Goal: Book appointment/travel/reservation

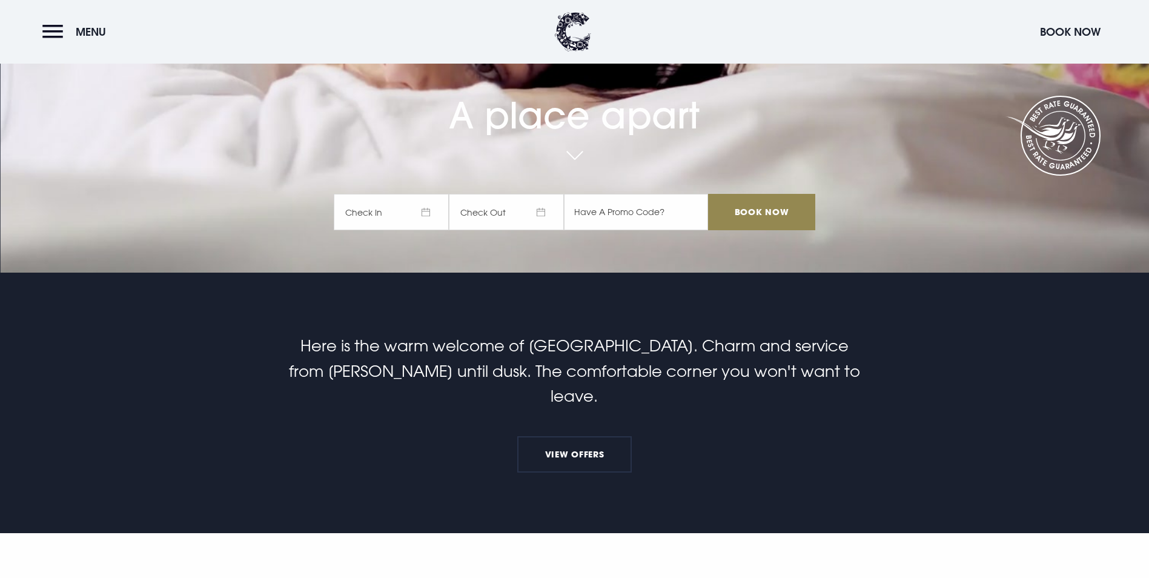
scroll to position [61, 0]
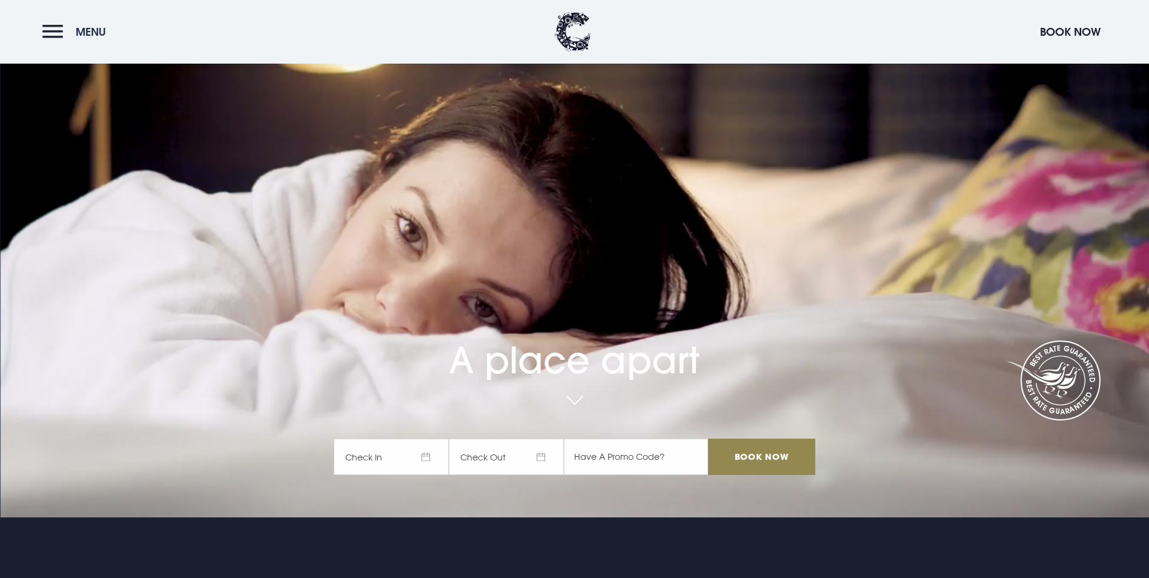
click at [50, 21] on button "Menu" at bounding box center [77, 32] width 70 height 26
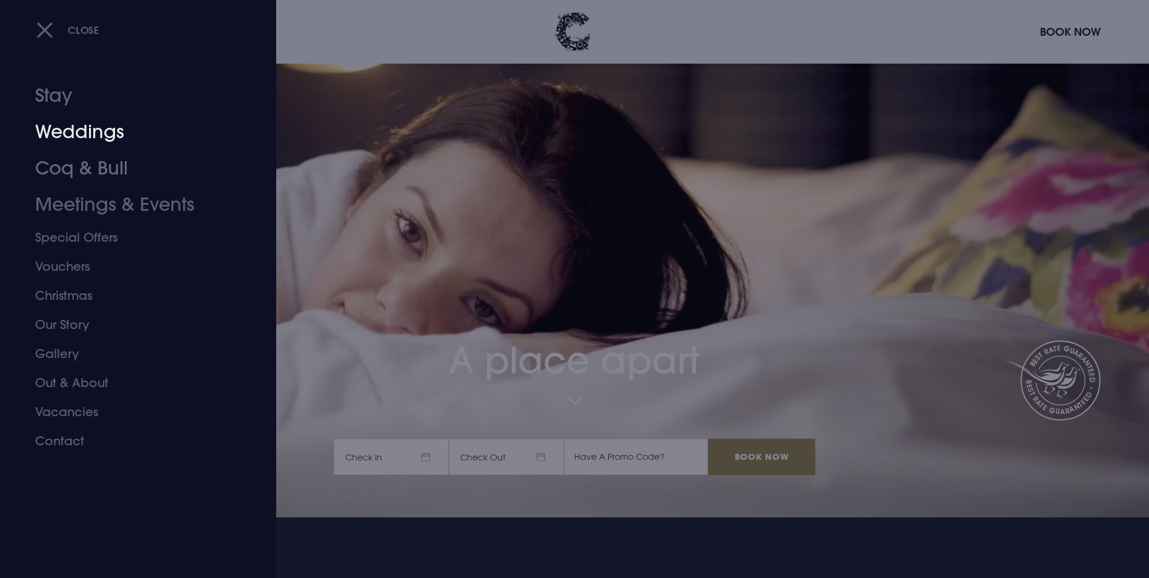
click at [96, 139] on link "Weddings" at bounding box center [130, 132] width 191 height 36
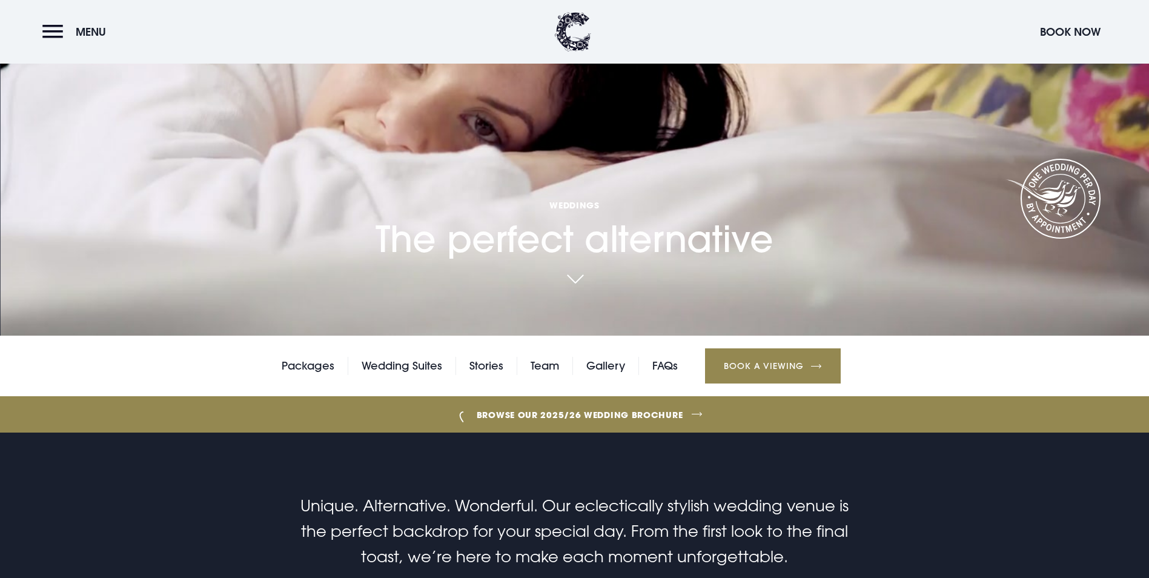
click at [786, 348] on link "Book a Viewing" at bounding box center [773, 365] width 136 height 35
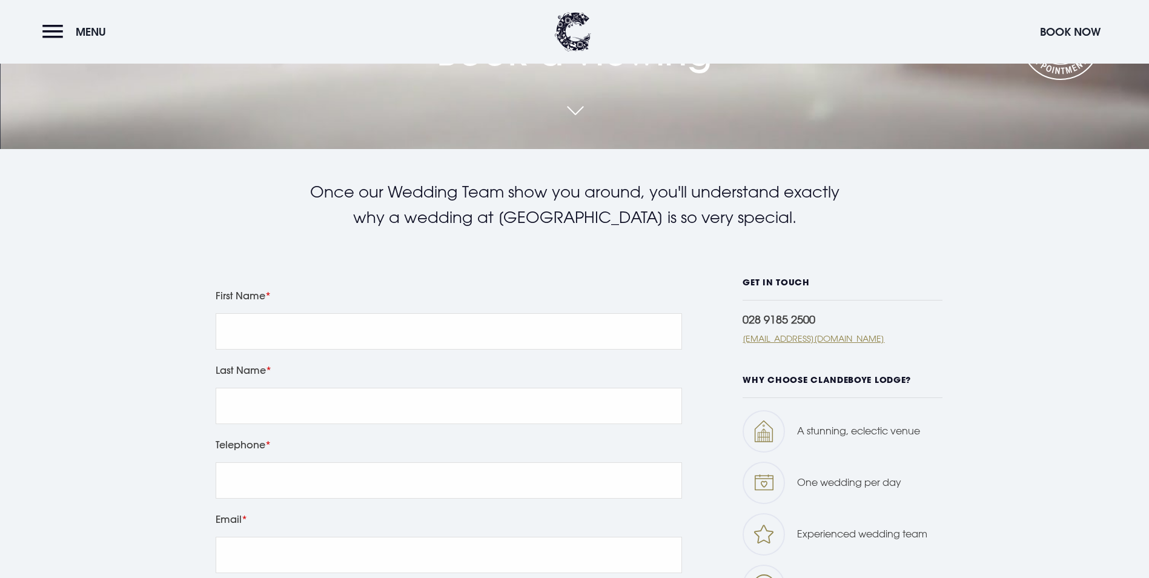
scroll to position [606, 0]
